Goal: Task Accomplishment & Management: Complete application form

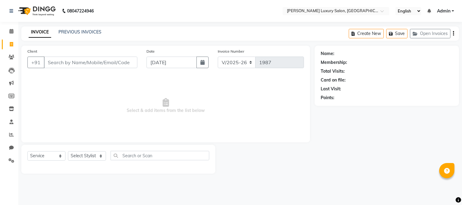
select select "7752"
select select "service"
click at [53, 60] on input "Client" at bounding box center [90, 63] width 93 height 12
type input "t"
type input "[PERSON_NAME]"
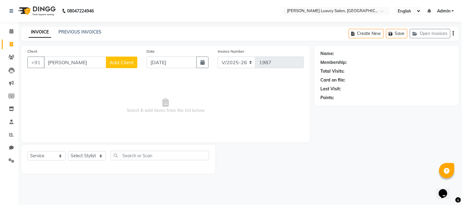
click at [130, 61] on span "Add Client" at bounding box center [122, 62] width 24 height 6
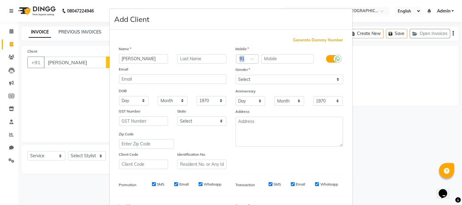
drag, startPoint x: 272, startPoint y: 52, endPoint x: 270, endPoint y: 56, distance: 4.5
click at [270, 56] on div "Mobile Country Code × 91 Gender Select [DEMOGRAPHIC_DATA] [DEMOGRAPHIC_DATA] Ot…" at bounding box center [289, 108] width 117 height 124
click at [269, 55] on input "text" at bounding box center [287, 58] width 53 height 9
type input "9"
type input "8447911619"
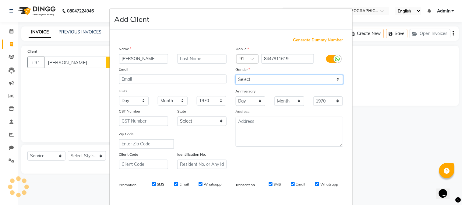
click at [267, 78] on select "Select [DEMOGRAPHIC_DATA] [DEMOGRAPHIC_DATA] Other Prefer Not To Say" at bounding box center [289, 79] width 107 height 9
select select "[DEMOGRAPHIC_DATA]"
click at [236, 75] on select "Select [DEMOGRAPHIC_DATA] [DEMOGRAPHIC_DATA] Other Prefer Not To Say" at bounding box center [289, 79] width 107 height 9
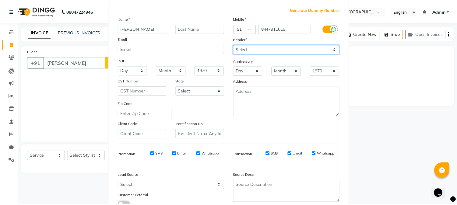
scroll to position [68, 0]
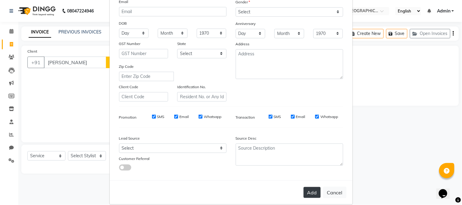
click at [315, 195] on button "Add" at bounding box center [312, 192] width 17 height 11
type input "8447911619"
select select
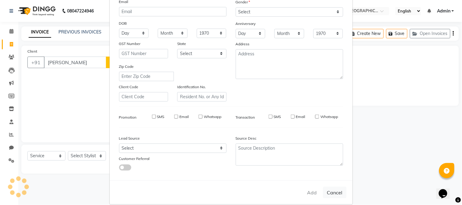
select select
checkbox input "false"
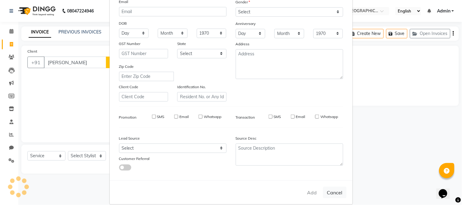
checkbox input "false"
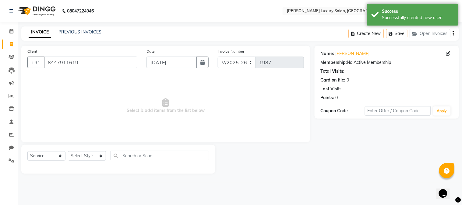
click at [82, 151] on div "Select Service Product Membership Package Voucher Prepaid Gift Card Select Styl…" at bounding box center [118, 158] width 182 height 14
click at [75, 157] on select "Select Stylist [PERSON_NAME] Jagan [PERSON_NAME] [PERSON_NAME] Salon [PERSON_NA…" at bounding box center [87, 155] width 38 height 9
select select "69297"
click at [68, 152] on select "Select Stylist [PERSON_NAME] Jagan [PERSON_NAME] [PERSON_NAME] Salon [PERSON_NA…" at bounding box center [87, 155] width 38 height 9
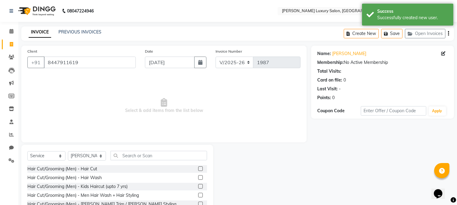
click at [198, 167] on label at bounding box center [200, 169] width 5 height 5
click at [198, 167] on input "checkbox" at bounding box center [200, 169] width 4 height 4
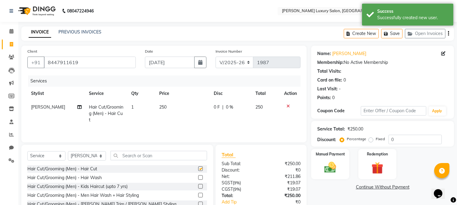
checkbox input "false"
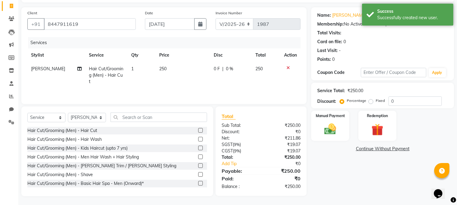
scroll to position [39, 0]
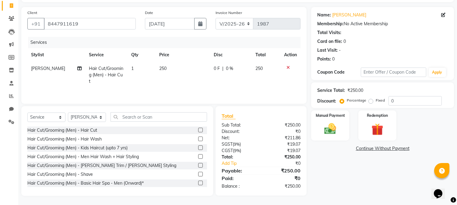
click at [198, 165] on label at bounding box center [200, 165] width 5 height 5
click at [198, 165] on input "checkbox" at bounding box center [200, 166] width 4 height 4
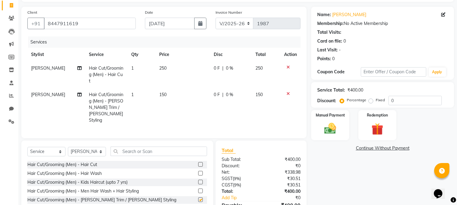
checkbox input "false"
click at [329, 133] on img at bounding box center [330, 129] width 20 height 14
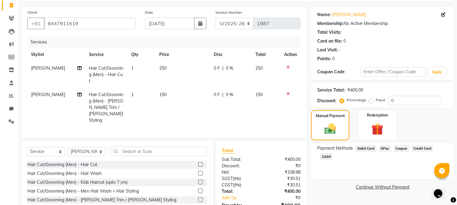
click at [385, 153] on div "Payment Methods Debit Card GPay Coupon Credit Card CASH" at bounding box center [382, 161] width 143 height 37
click at [388, 146] on span "GPay" at bounding box center [385, 148] width 12 height 7
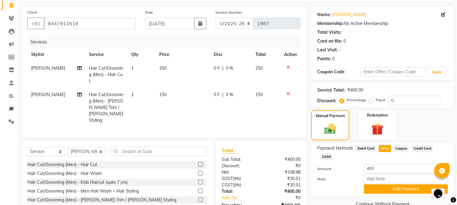
click at [381, 185] on button "Add Payment" at bounding box center [406, 189] width 84 height 9
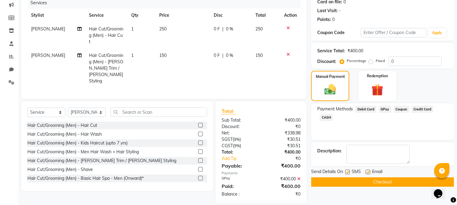
scroll to position [84, 0]
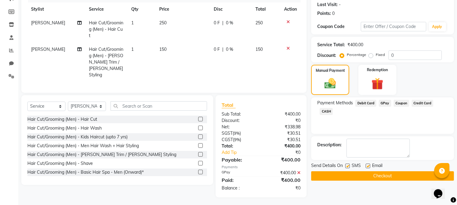
drag, startPoint x: 409, startPoint y: 171, endPoint x: 420, endPoint y: 160, distance: 15.8
click at [409, 171] on div "Send Details On SMS Email Checkout" at bounding box center [382, 172] width 143 height 18
click at [369, 178] on button "Checkout" at bounding box center [382, 175] width 143 height 9
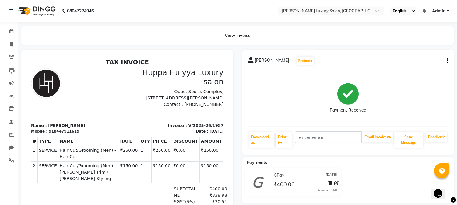
click at [46, 59] on h2 "TAX INVOICE" at bounding box center [127, 61] width 192 height 7
click at [47, 59] on h2 "TAX INVOICE" at bounding box center [127, 61] width 192 height 7
click at [10, 46] on icon at bounding box center [11, 44] width 3 height 5
select select "service"
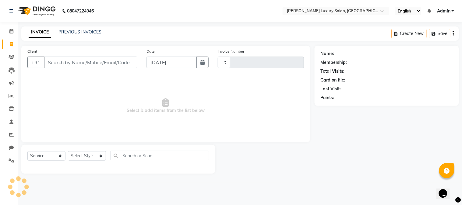
type input "1988"
select select "7752"
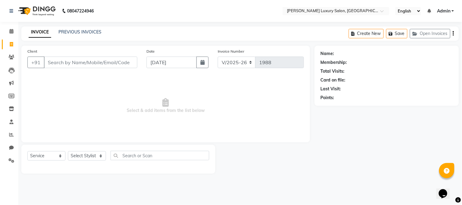
click at [65, 63] on input "Client" at bounding box center [90, 63] width 93 height 12
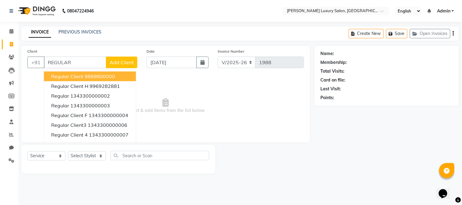
type input "REGULAR"
click at [118, 64] on span "Add Client" at bounding box center [122, 62] width 24 height 6
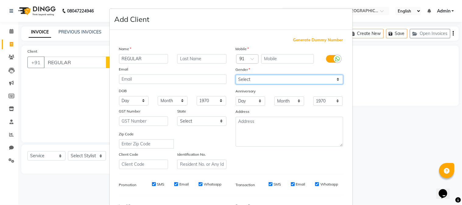
click at [247, 80] on select "Select [DEMOGRAPHIC_DATA] [DEMOGRAPHIC_DATA] Other Prefer Not To Say" at bounding box center [289, 79] width 107 height 9
select select "[DEMOGRAPHIC_DATA]"
click at [236, 75] on select "Select [DEMOGRAPHIC_DATA] [DEMOGRAPHIC_DATA] Other Prefer Not To Say" at bounding box center [289, 79] width 107 height 9
click at [91, 157] on ngb-modal-window "Add Client Generate Dummy Number Name REGULAR Email DOB Day 01 02 03 04 05 06 0…" at bounding box center [231, 102] width 462 height 205
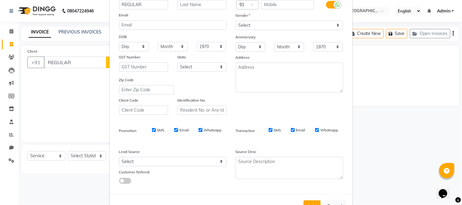
scroll to position [76, 0]
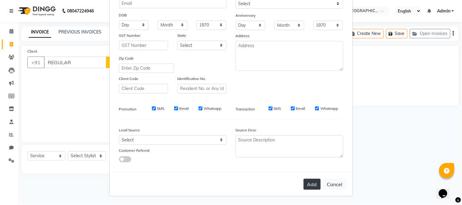
click at [311, 188] on button "Add" at bounding box center [312, 184] width 17 height 11
click at [304, 187] on button "Add" at bounding box center [312, 184] width 17 height 11
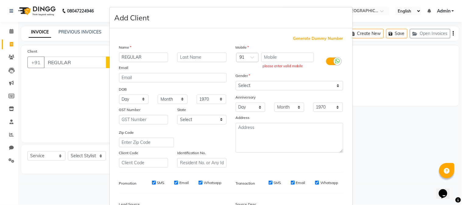
scroll to position [0, 0]
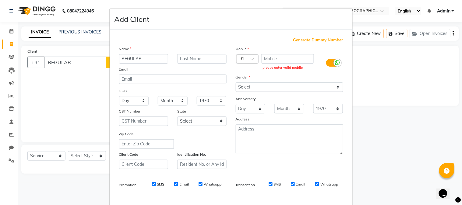
click at [296, 42] on span "Generate Dummy Number" at bounding box center [318, 40] width 50 height 6
type input "1343300000202"
checkbox input "false"
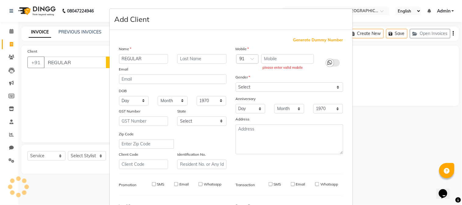
checkbox input "false"
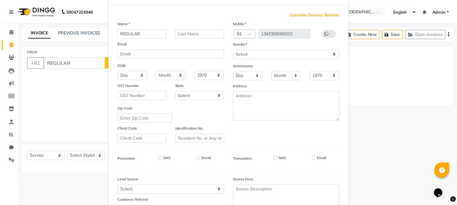
scroll to position [68, 0]
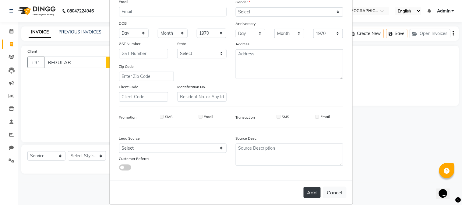
click at [311, 195] on button "Add" at bounding box center [312, 192] width 17 height 11
type input "1343300000202"
select select
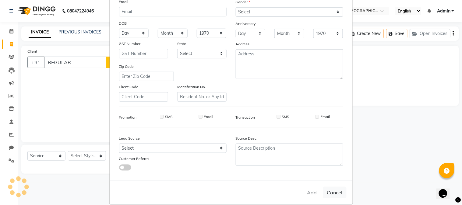
select select
checkbox input "false"
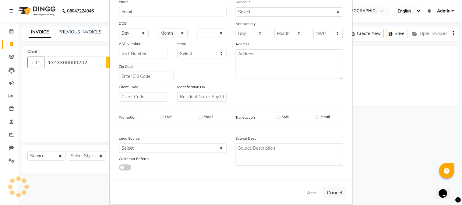
checkbox input "false"
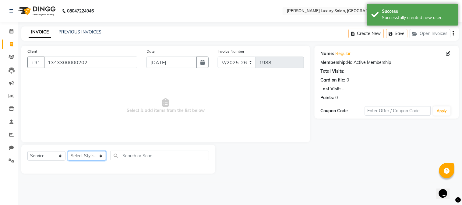
click at [90, 157] on select "Select Stylist [PERSON_NAME] Jagan [PERSON_NAME] [PERSON_NAME] Salon [PERSON_NA…" at bounding box center [87, 155] width 38 height 9
select select "69299"
click at [68, 152] on select "Select Stylist [PERSON_NAME] Jagan [PERSON_NAME] [PERSON_NAME] Salon [PERSON_NA…" at bounding box center [87, 155] width 38 height 9
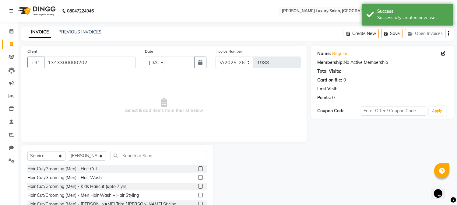
click at [198, 168] on label at bounding box center [200, 169] width 5 height 5
click at [198, 168] on input "checkbox" at bounding box center [200, 169] width 4 height 4
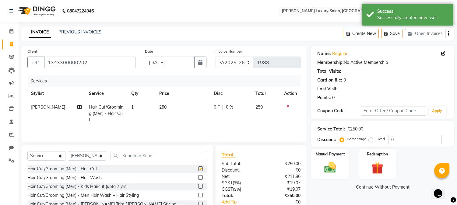
checkbox input "false"
click at [168, 111] on td "250" at bounding box center [183, 113] width 55 height 26
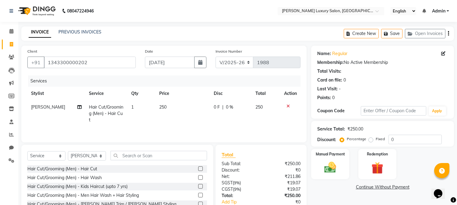
select select "69299"
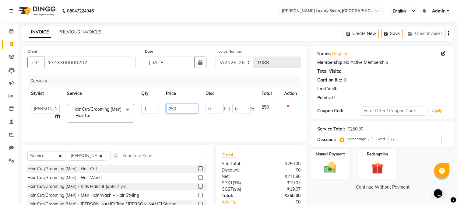
click at [181, 109] on input "250" at bounding box center [182, 108] width 32 height 9
type input "2"
type input "400"
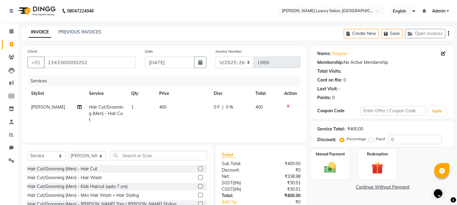
click at [195, 117] on td "400" at bounding box center [183, 113] width 55 height 26
select select "69299"
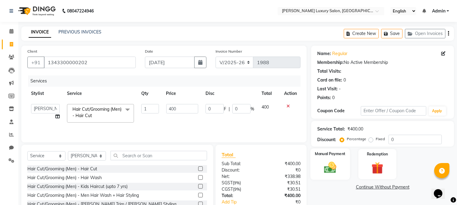
click at [339, 167] on img at bounding box center [330, 168] width 20 height 14
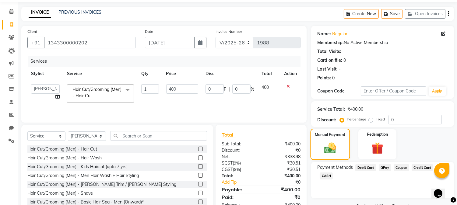
scroll to position [38, 0]
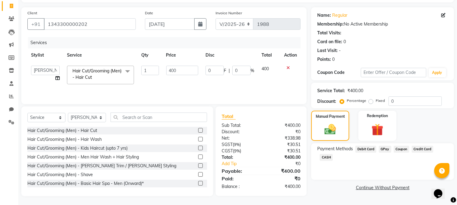
click at [333, 154] on span "CASH" at bounding box center [326, 157] width 13 height 7
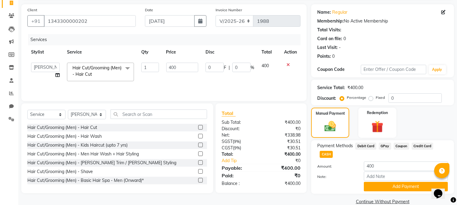
scroll to position [43, 0]
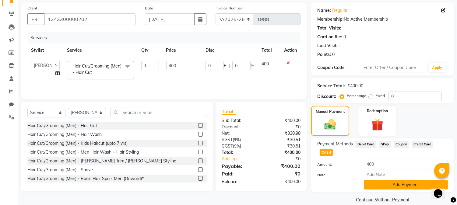
click at [403, 180] on button "Add Payment" at bounding box center [406, 184] width 84 height 9
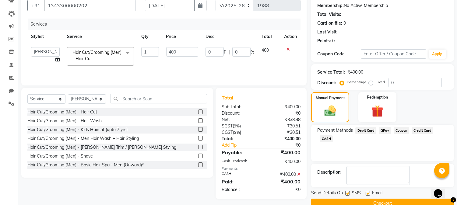
scroll to position [69, 0]
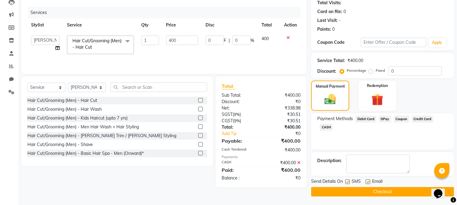
click at [400, 194] on button "Checkout" at bounding box center [382, 191] width 143 height 9
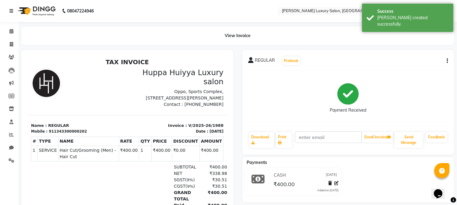
click at [9, 8] on link at bounding box center [12, 10] width 6 height 17
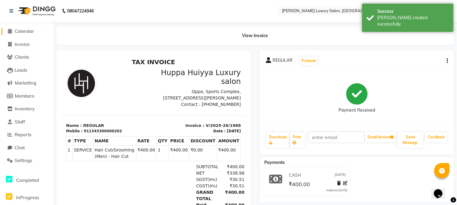
click at [12, 32] on span at bounding box center [9, 31] width 9 height 7
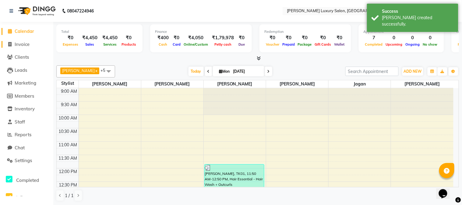
click at [14, 45] on span at bounding box center [9, 44] width 9 height 7
select select "7752"
select select "service"
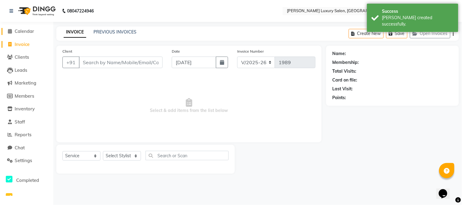
click at [15, 30] on span "Calendar" at bounding box center [24, 31] width 19 height 6
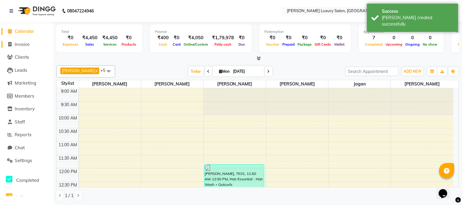
click at [18, 43] on span "Invoice" at bounding box center [22, 44] width 15 height 6
select select "7752"
select select "service"
